Goal: Task Accomplishment & Management: Use online tool/utility

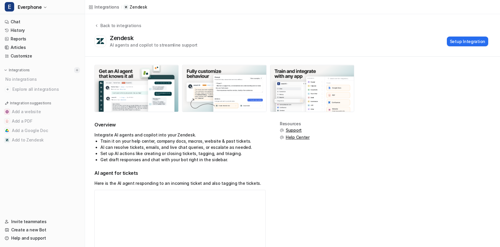
click at [76, 70] on img at bounding box center [77, 70] width 4 height 4
click at [77, 71] on img at bounding box center [77, 70] width 4 height 4
click at [55, 73] on div "Integrations" at bounding box center [42, 70] width 75 height 6
click at [13, 68] on p "Integrations" at bounding box center [19, 70] width 21 height 5
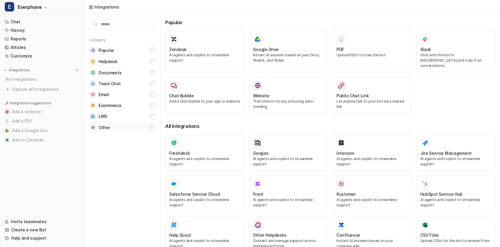
click at [113, 125] on button "Other" at bounding box center [123, 127] width 66 height 11
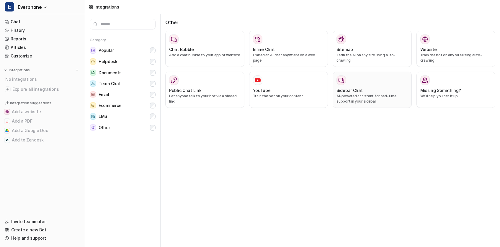
click at [357, 78] on div at bounding box center [371, 80] width 71 height 9
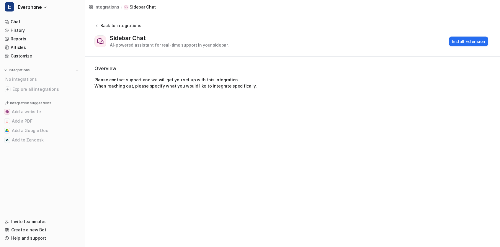
click at [103, 24] on div "Back to integrations" at bounding box center [120, 25] width 42 height 6
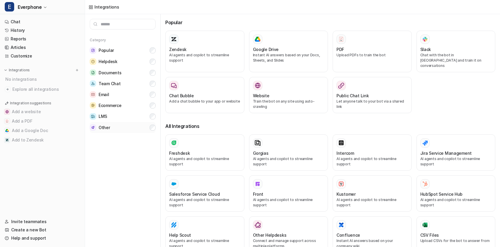
click at [122, 131] on button "Other" at bounding box center [123, 127] width 66 height 11
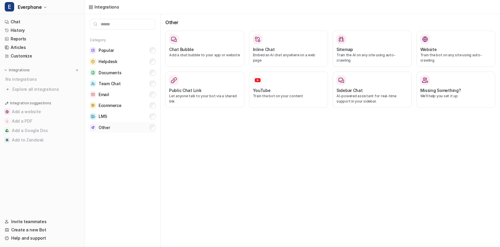
click at [122, 131] on button "Other" at bounding box center [123, 127] width 66 height 11
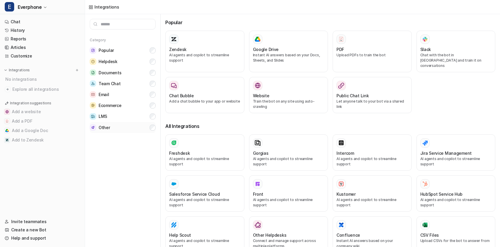
click at [111, 130] on button "Other" at bounding box center [123, 127] width 66 height 11
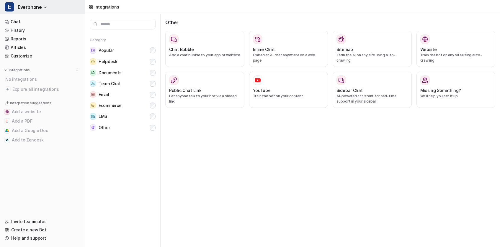
click at [25, 11] on span "Everphone" at bounding box center [30, 7] width 24 height 8
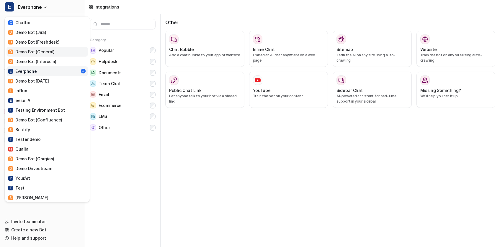
click at [36, 50] on div "D Demo Bot (General)" at bounding box center [31, 52] width 46 height 6
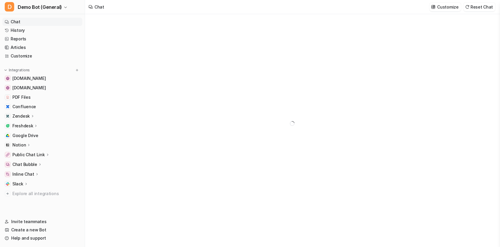
type textarea "**********"
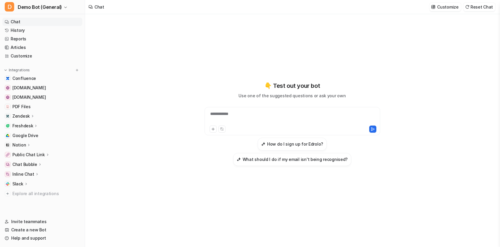
click at [35, 164] on p "Chat Bubble" at bounding box center [24, 165] width 25 height 6
click at [27, 159] on ul "Confluence [DOMAIN_NAME] [DOMAIN_NAME] PDF Files Zendesk Overview Sources AI Ag…" at bounding box center [42, 136] width 80 height 124
click at [28, 162] on p "Chat Bubble" at bounding box center [24, 165] width 25 height 6
click at [32, 172] on p "Overview" at bounding box center [26, 173] width 19 height 6
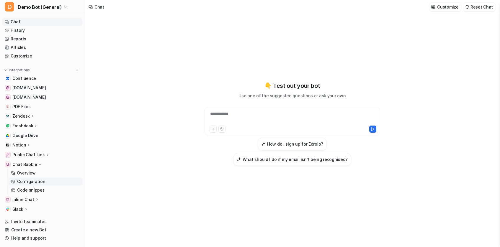
click at [47, 181] on link "Configuration" at bounding box center [46, 182] width 74 height 8
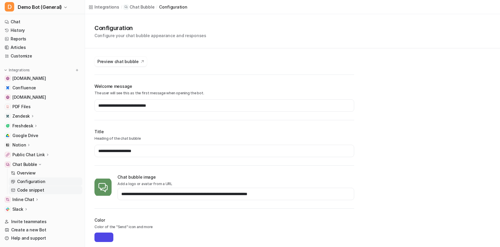
click at [40, 190] on p "Code snippet" at bounding box center [30, 190] width 27 height 6
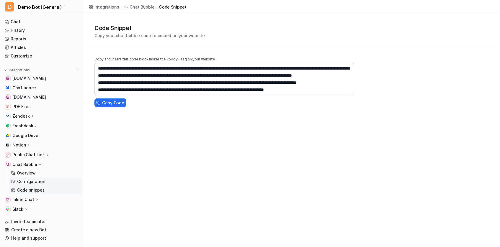
click at [47, 180] on link "Configuration" at bounding box center [46, 182] width 74 height 8
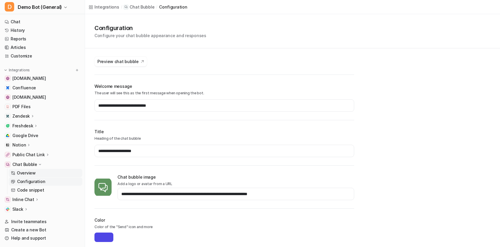
click at [29, 174] on p "Overview" at bounding box center [26, 173] width 19 height 6
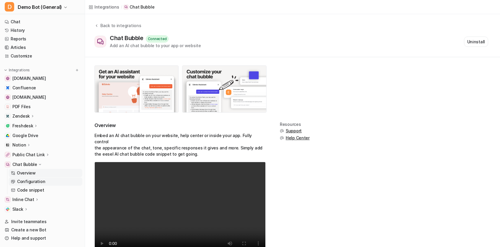
click at [31, 179] on link "Configuration" at bounding box center [46, 182] width 74 height 8
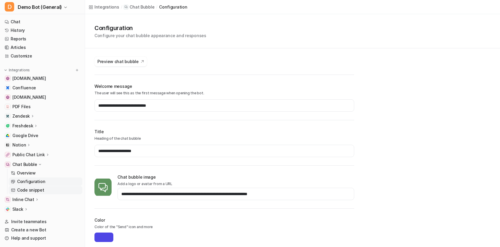
click at [34, 186] on link "Code snippet" at bounding box center [46, 190] width 74 height 8
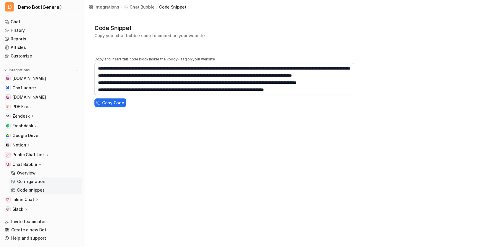
click at [36, 181] on p "Configuration" at bounding box center [31, 182] width 28 height 6
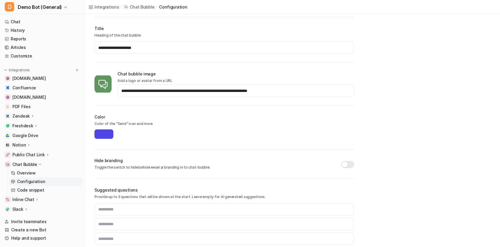
scroll to position [112, 0]
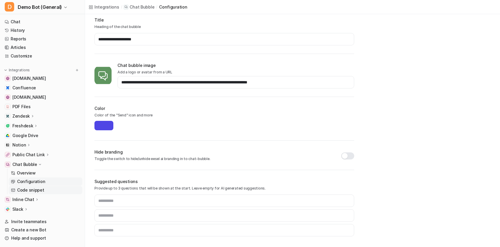
click at [35, 189] on p "Code snippet" at bounding box center [30, 190] width 27 height 6
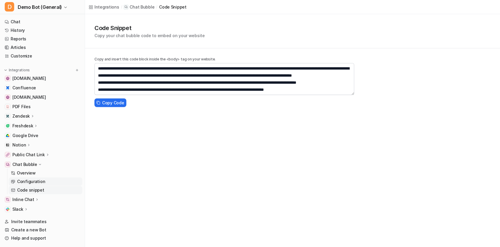
click at [34, 185] on link "Configuration" at bounding box center [46, 182] width 74 height 8
